Goal: Navigation & Orientation: Find specific page/section

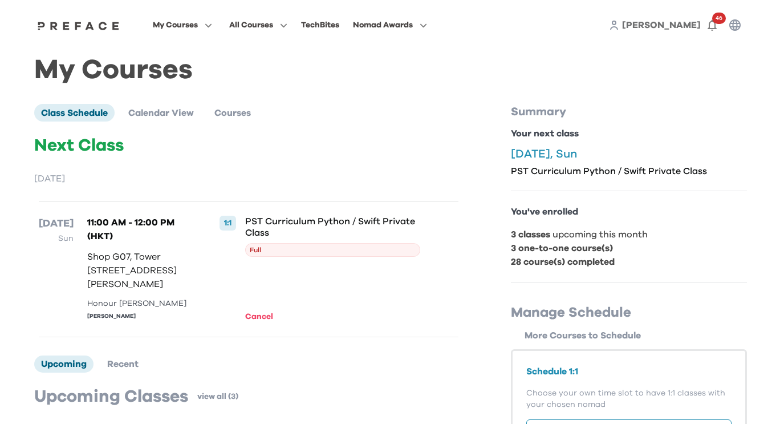
scroll to position [190, 0]
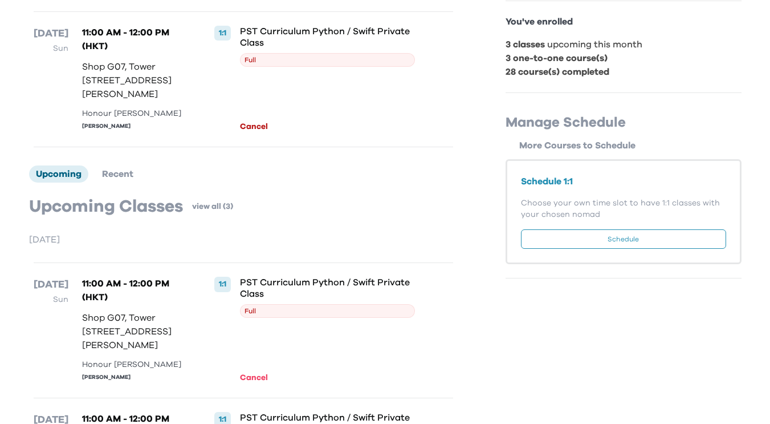
click at [258, 133] on button "Cancel" at bounding box center [255, 126] width 31 height 13
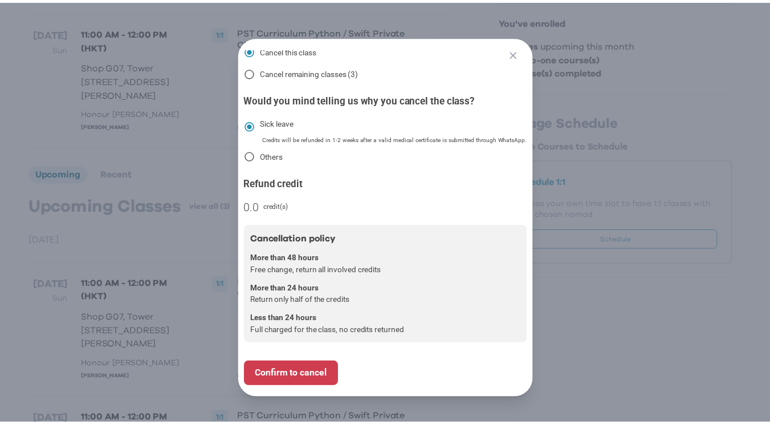
scroll to position [0, 0]
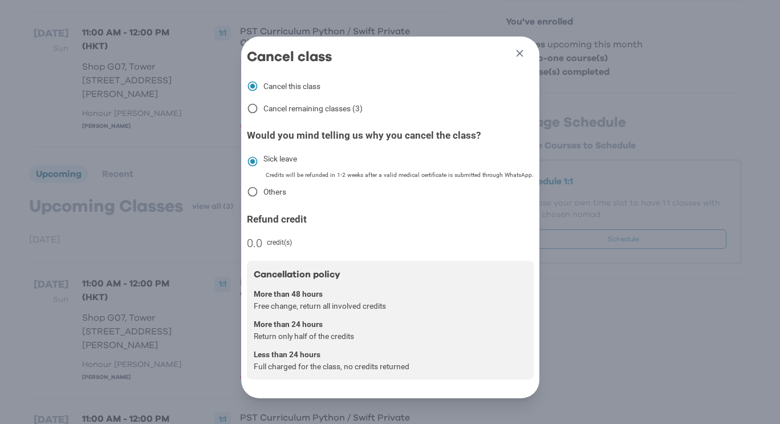
click at [522, 55] on icon "button" at bounding box center [520, 53] width 12 height 12
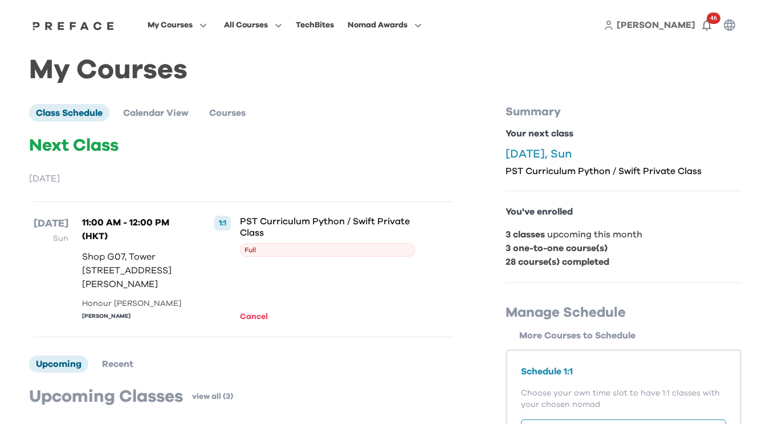
click at [251, 337] on div "14 Sep Sun 11:00 AM - 12:00 PM (HKT) Shop G07, Tower 535, 535 Jaffe Road, Cause…" at bounding box center [244, 269] width 420 height 136
click at [261, 323] on button "Cancel" at bounding box center [255, 316] width 31 height 13
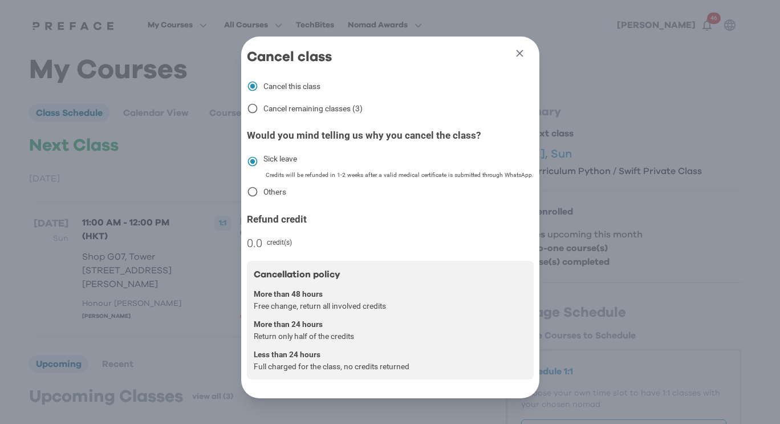
click at [517, 55] on icon "button" at bounding box center [520, 53] width 12 height 12
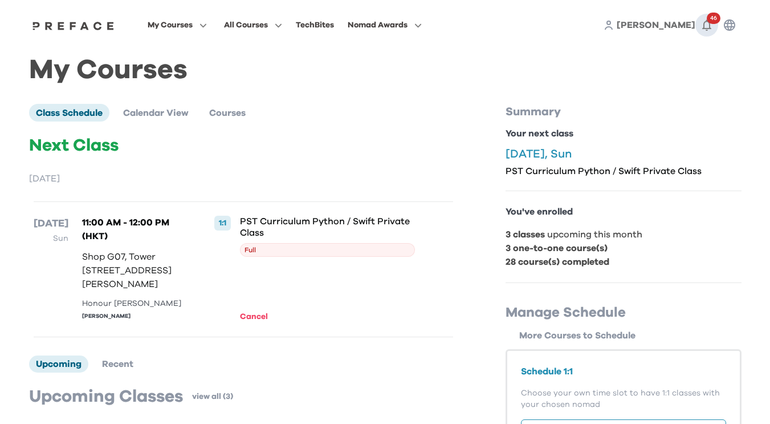
click at [707, 23] on icon "button" at bounding box center [707, 25] width 14 height 14
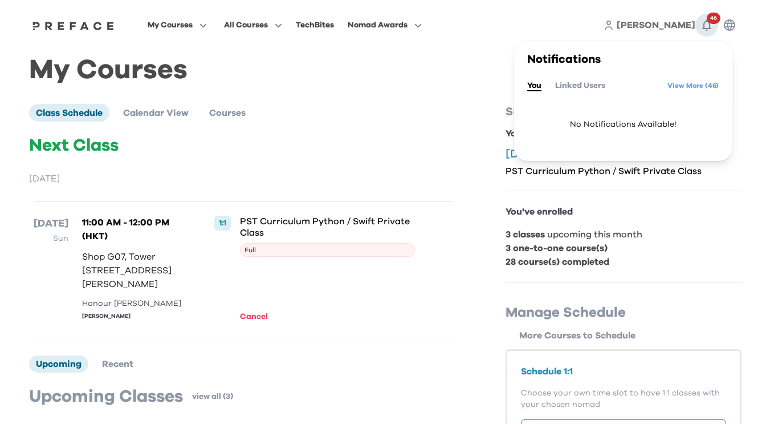
click at [707, 24] on icon "button" at bounding box center [707, 25] width 14 height 14
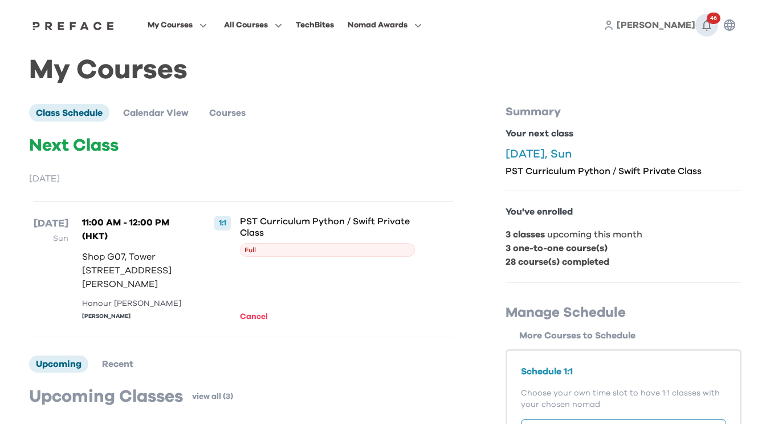
click at [707, 24] on icon "button" at bounding box center [707, 25] width 14 height 14
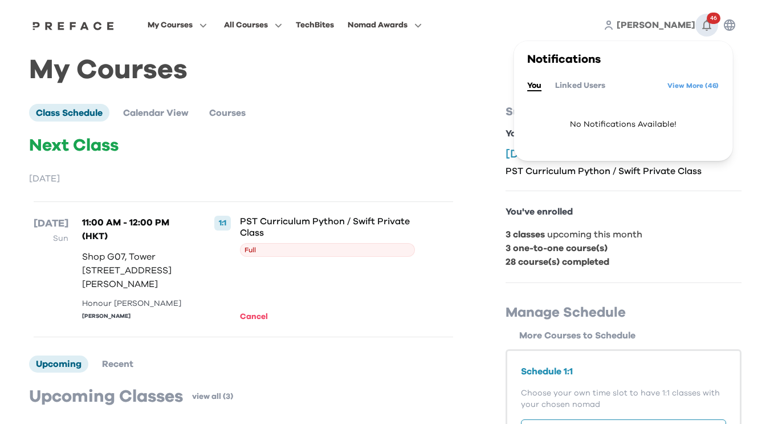
click at [707, 24] on icon "button" at bounding box center [707, 25] width 14 height 14
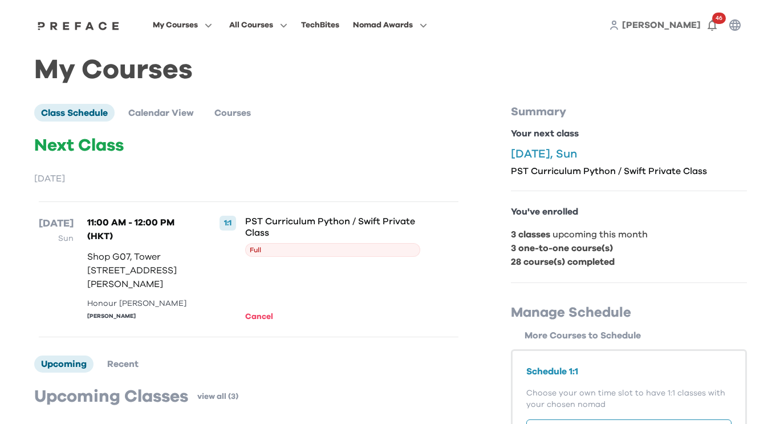
scroll to position [190, 0]
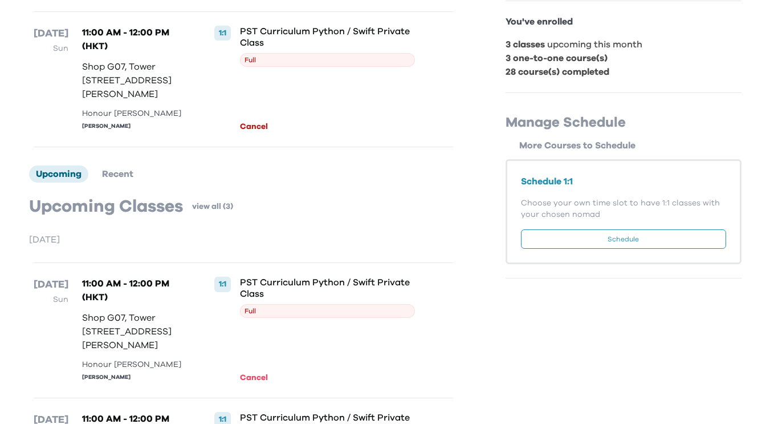
click at [255, 133] on button "Cancel" at bounding box center [255, 126] width 31 height 13
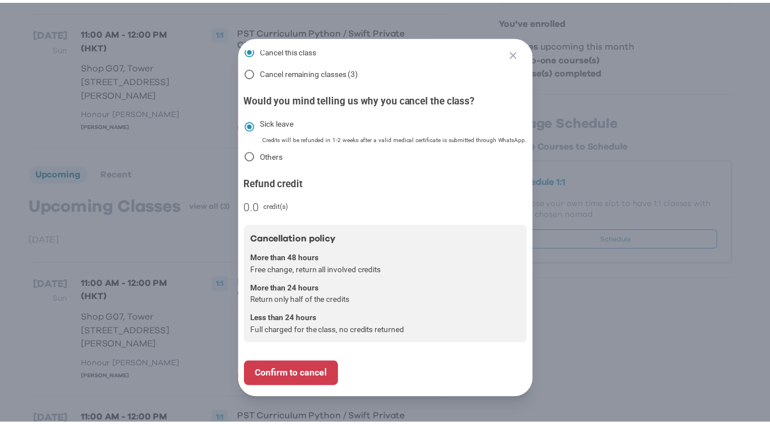
scroll to position [0, 0]
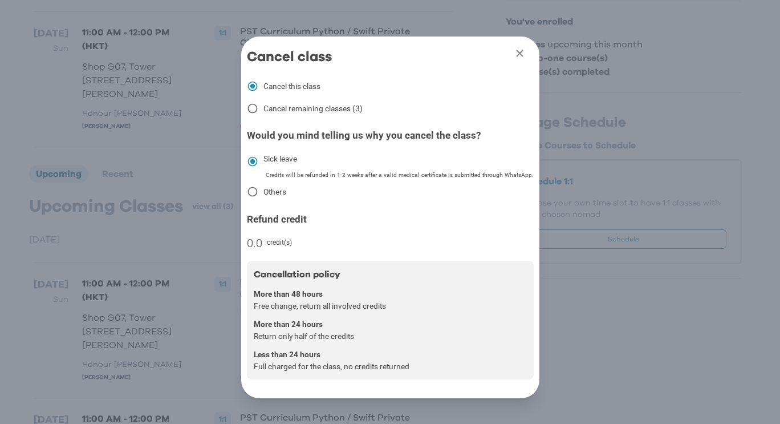
click at [516, 52] on icon "button" at bounding box center [519, 53] width 7 height 7
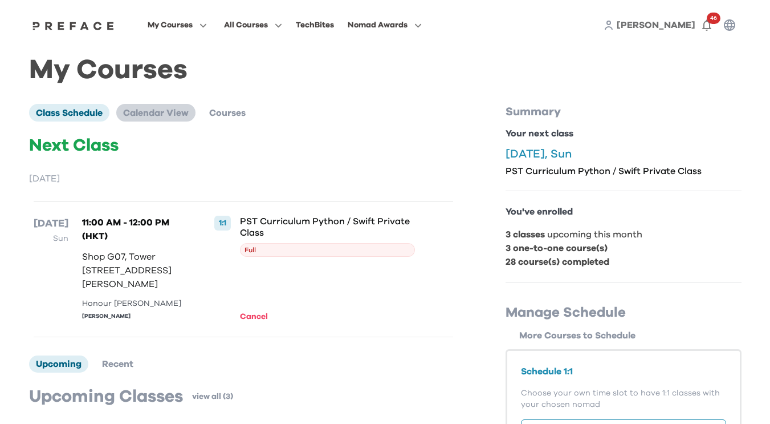
click at [158, 112] on span "Calendar View" at bounding box center [156, 112] width 66 height 9
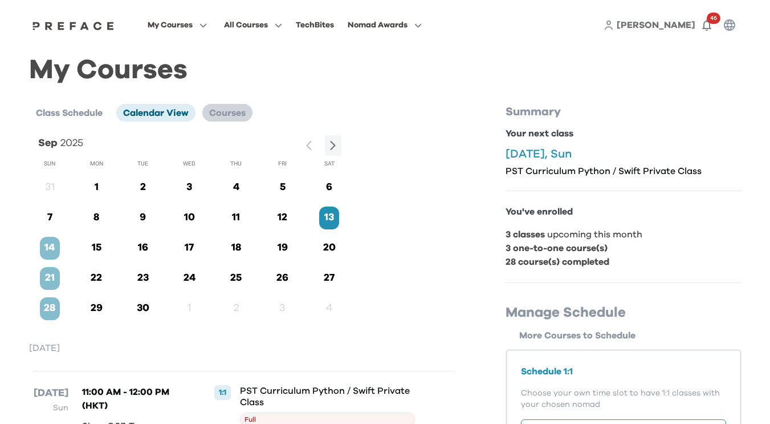
click at [230, 115] on span "Courses" at bounding box center [227, 112] width 36 height 9
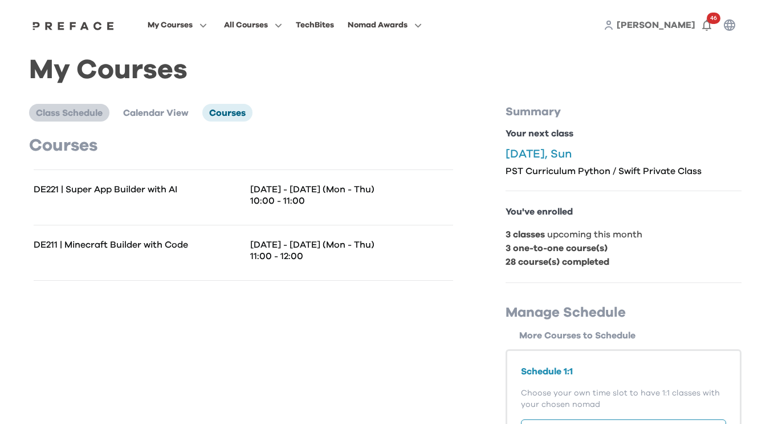
click at [89, 112] on span "Class Schedule" at bounding box center [69, 112] width 67 height 9
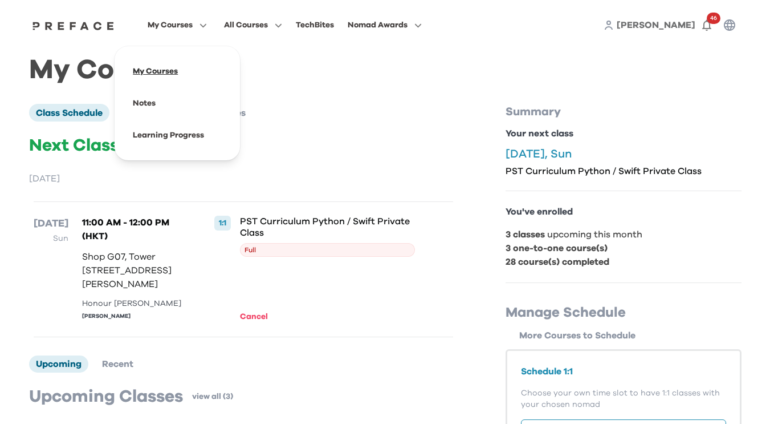
click at [177, 71] on span at bounding box center [177, 71] width 107 height 32
click at [175, 106] on span at bounding box center [177, 103] width 107 height 32
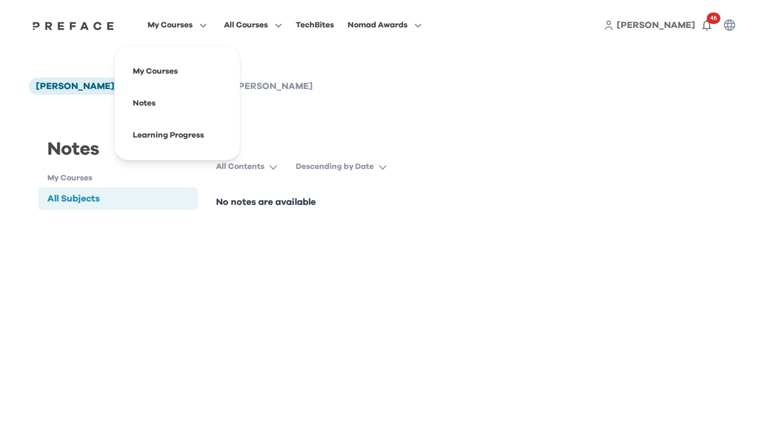
click at [197, 26] on icon "button" at bounding box center [201, 25] width 12 height 9
click at [179, 74] on span at bounding box center [177, 71] width 107 height 32
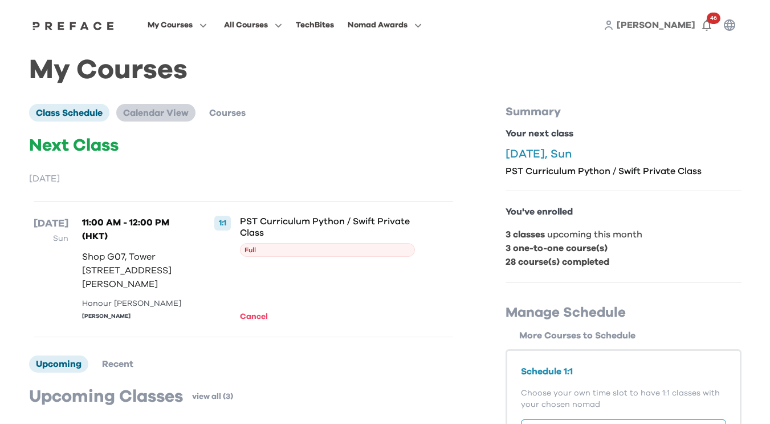
click at [145, 108] on span "Calendar View" at bounding box center [156, 112] width 66 height 9
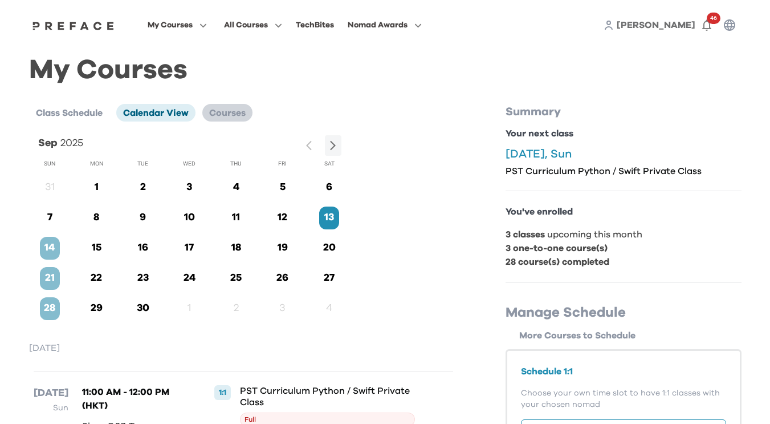
click at [245, 117] on span "Courses" at bounding box center [227, 112] width 36 height 9
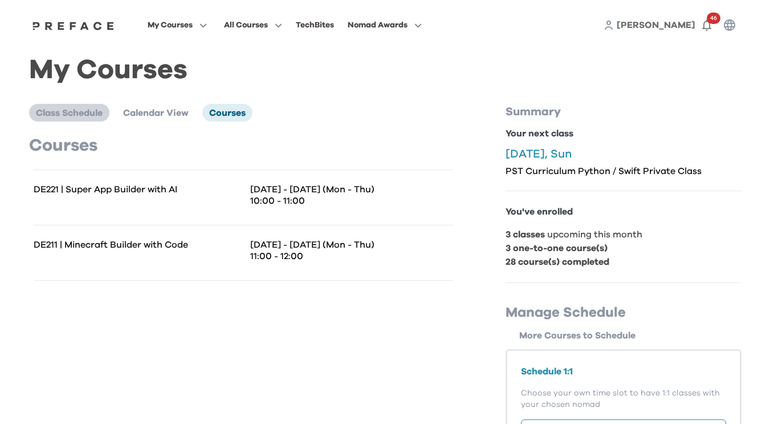
click at [65, 108] on span "Class Schedule" at bounding box center [69, 112] width 67 height 9
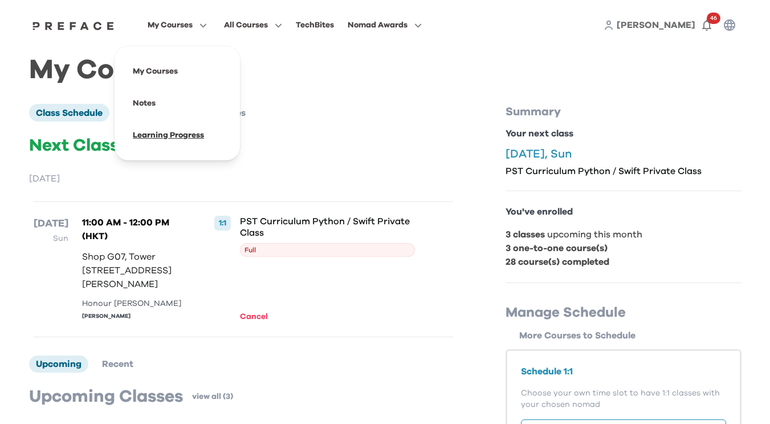
click at [162, 131] on span at bounding box center [177, 135] width 107 height 32
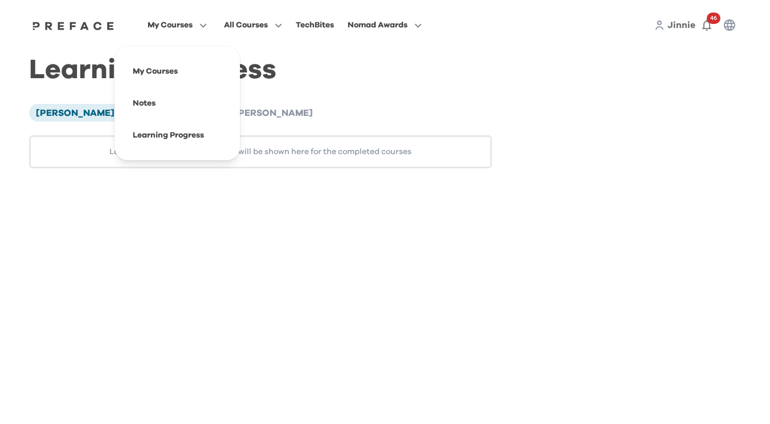
click at [209, 27] on button "My Courses" at bounding box center [177, 25] width 66 height 15
click at [178, 78] on span at bounding box center [177, 71] width 107 height 32
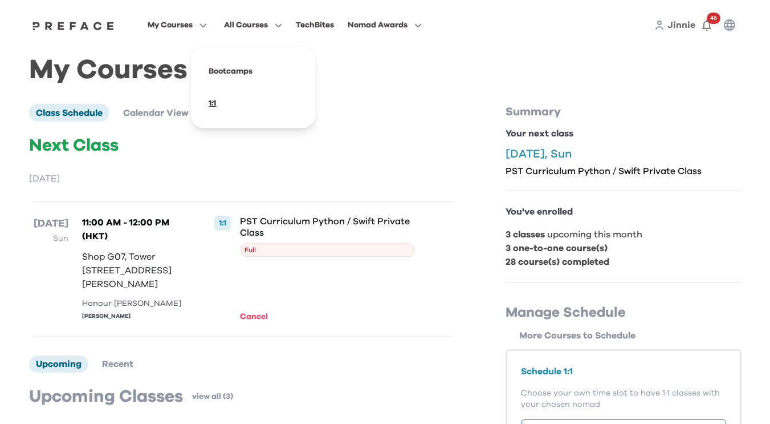
click at [218, 103] on span at bounding box center [253, 103] width 107 height 32
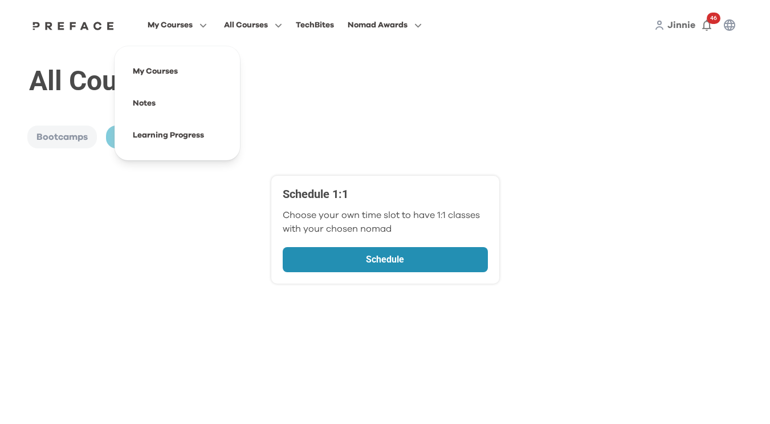
click at [198, 26] on icon "button" at bounding box center [201, 25] width 12 height 9
click at [189, 71] on span at bounding box center [177, 71] width 107 height 32
